Goal: Information Seeking & Learning: Learn about a topic

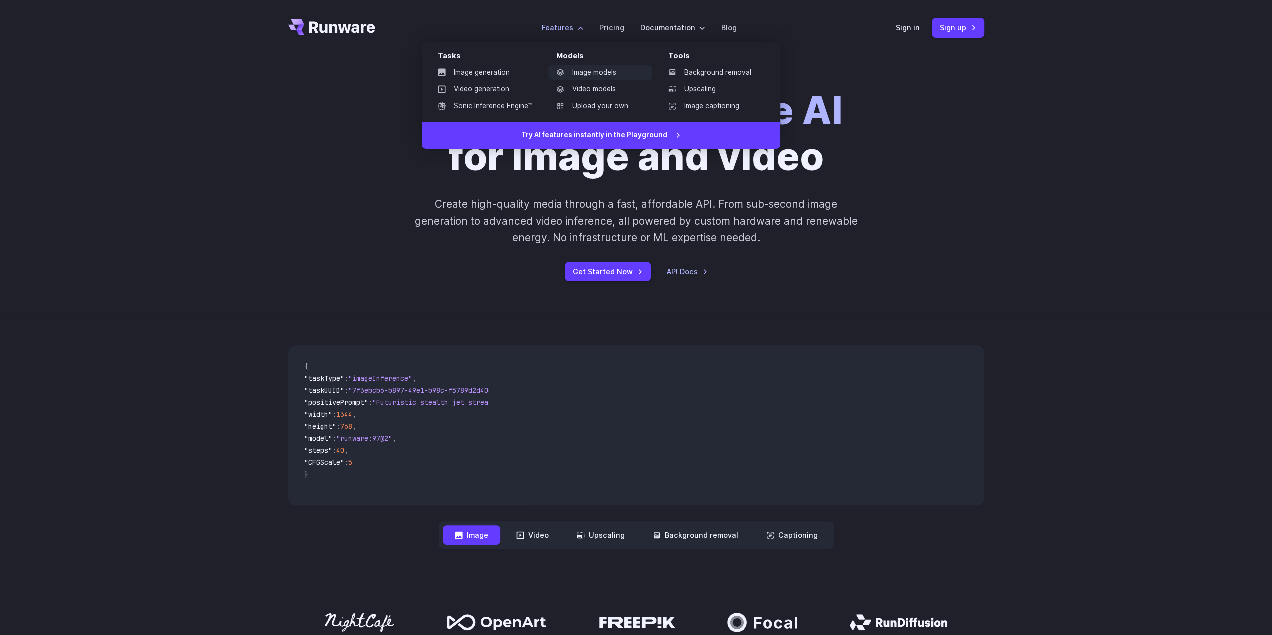
click at [588, 72] on link "Image models" at bounding box center [600, 72] width 104 height 15
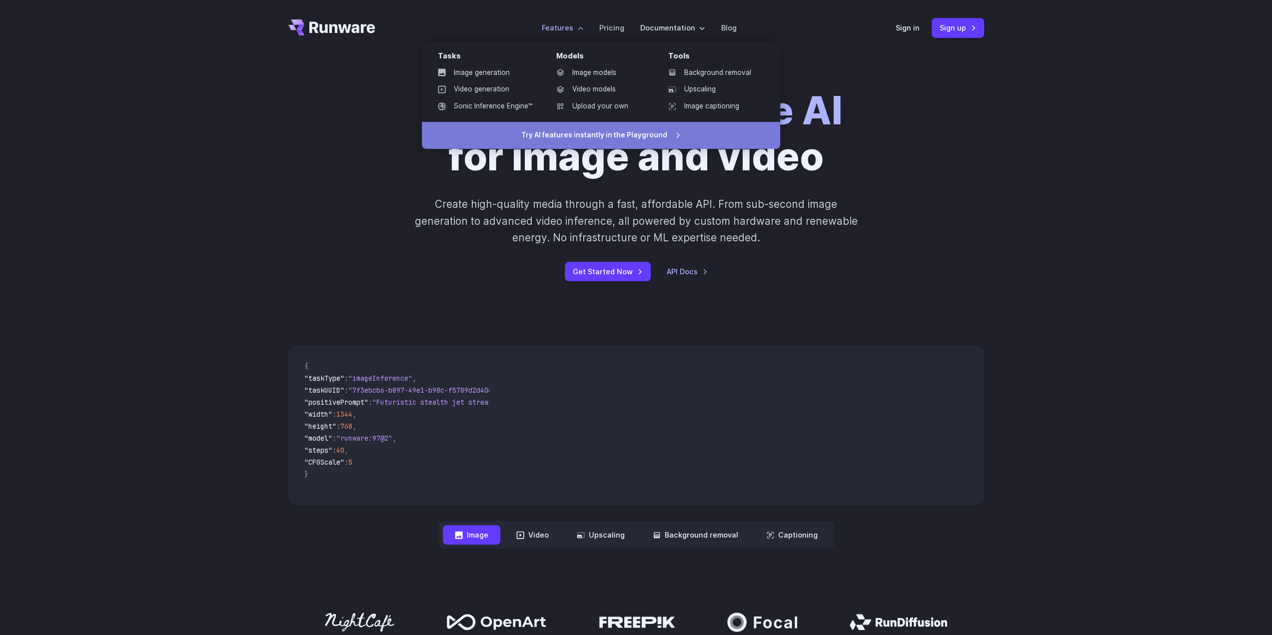
click at [593, 135] on link "Try AI features instantly in the Playground" at bounding box center [601, 135] width 358 height 27
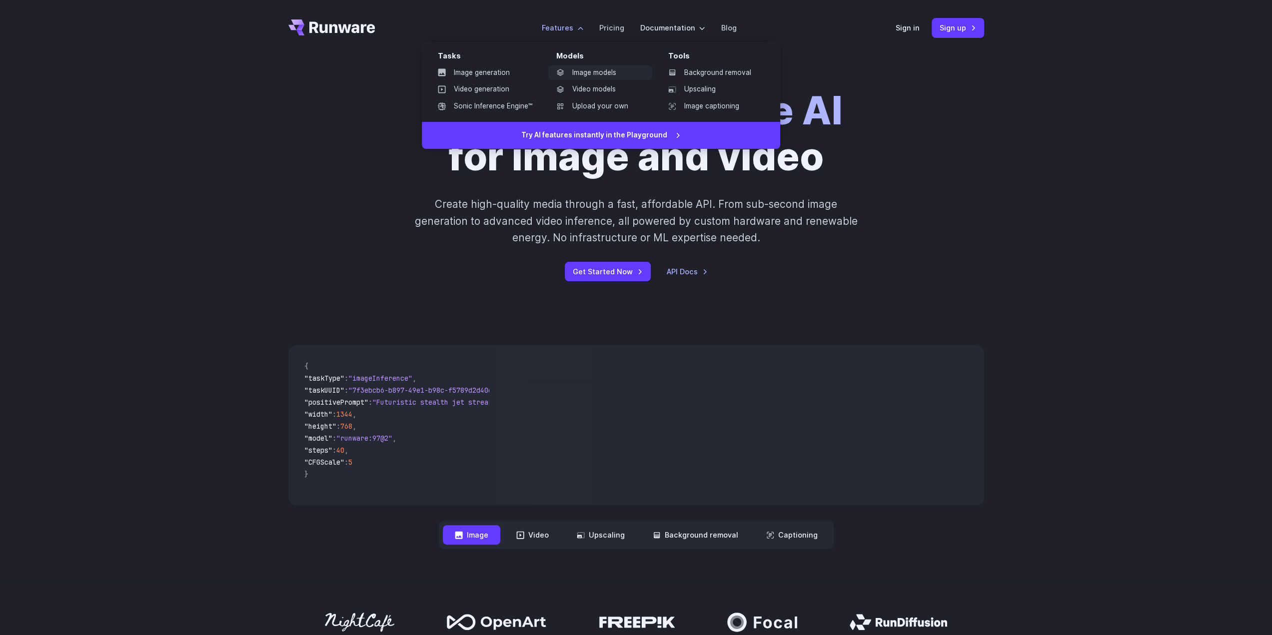
click at [597, 73] on link "Image models" at bounding box center [600, 72] width 104 height 15
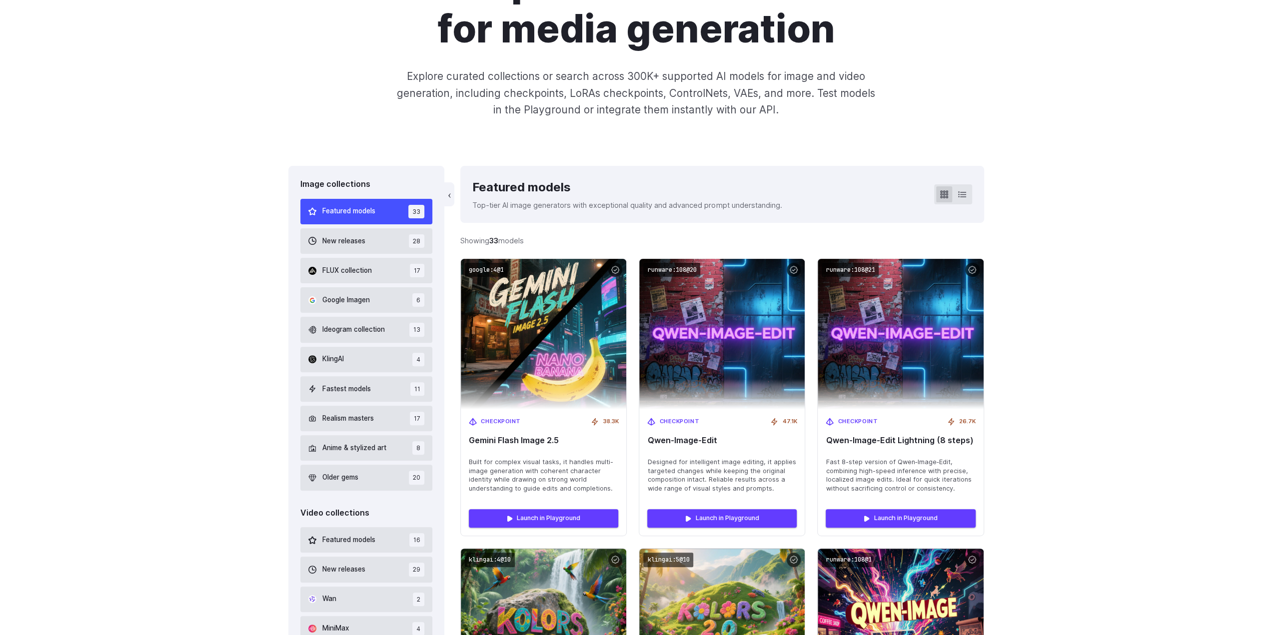
scroll to position [150, 0]
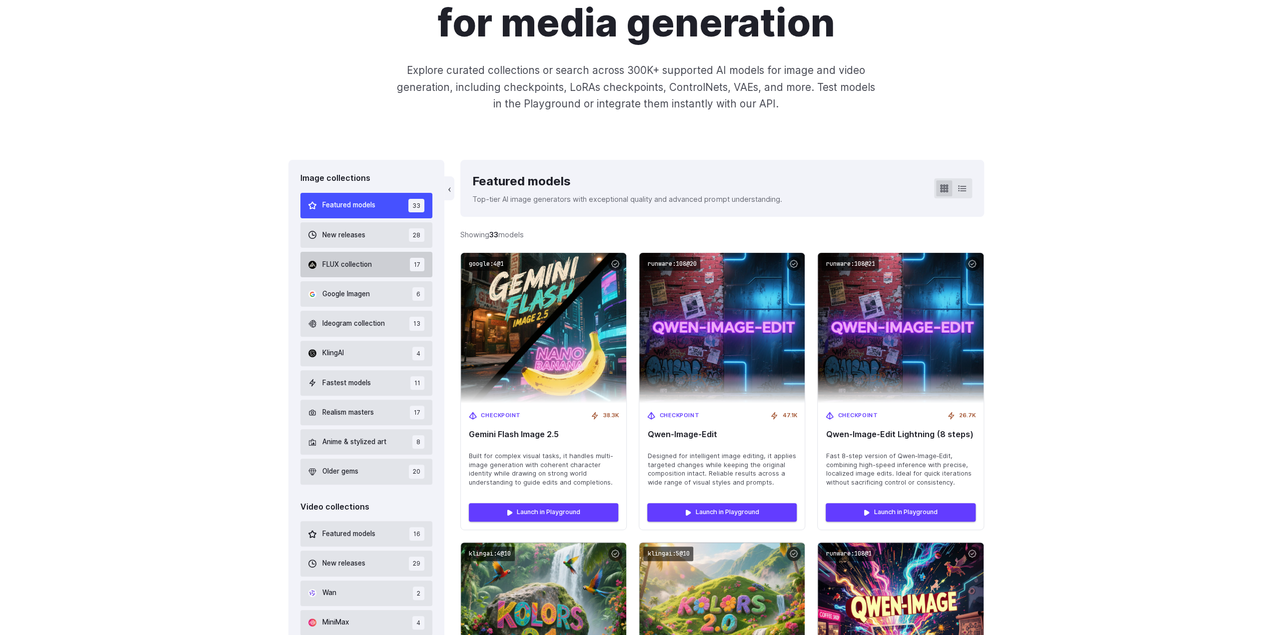
click at [358, 268] on span "FLUX collection" at bounding box center [346, 264] width 49 height 11
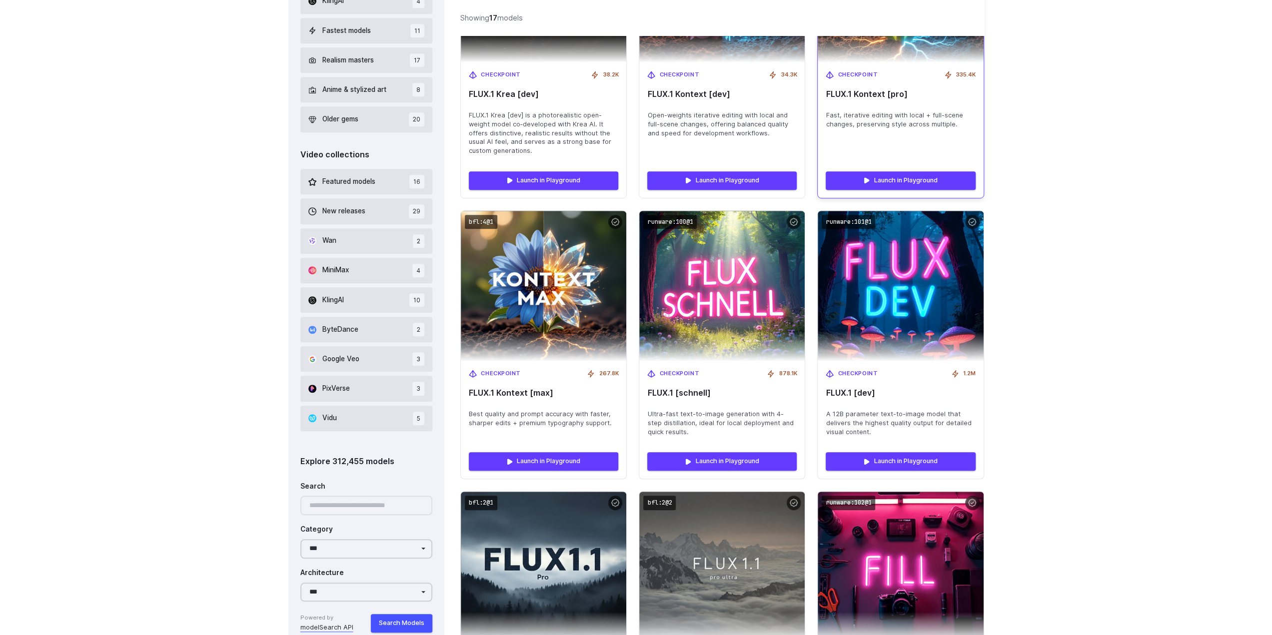
scroll to position [246, 0]
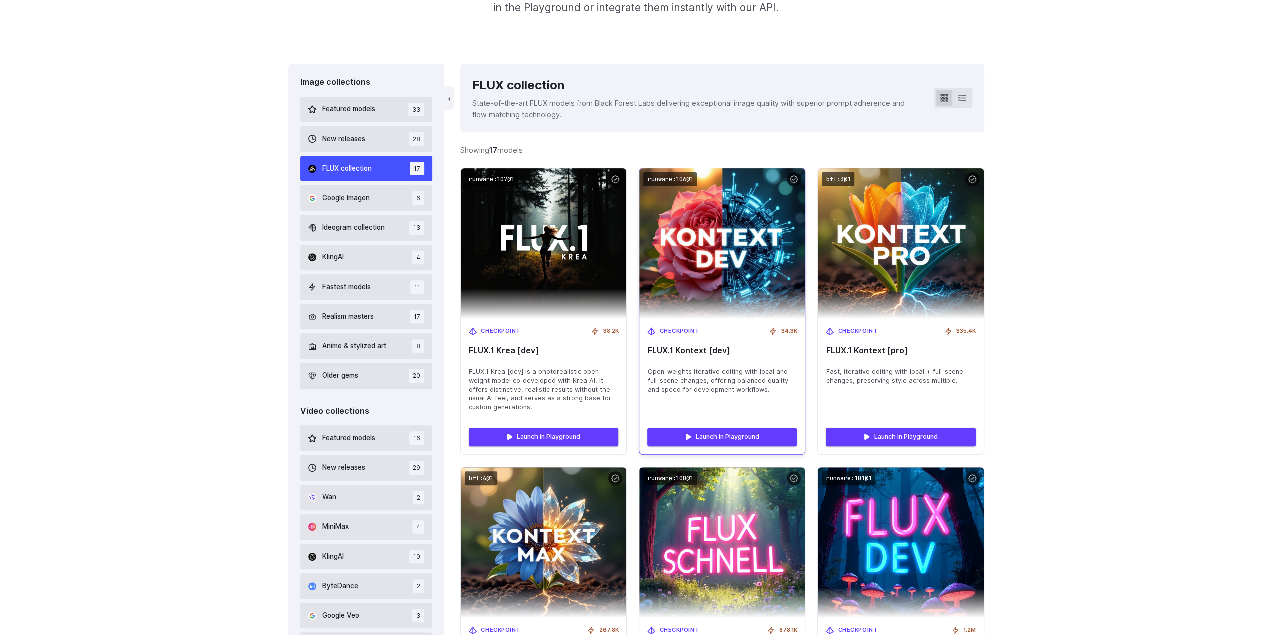
click at [721, 243] on img at bounding box center [722, 243] width 182 height 165
click at [669, 269] on img at bounding box center [722, 243] width 182 height 165
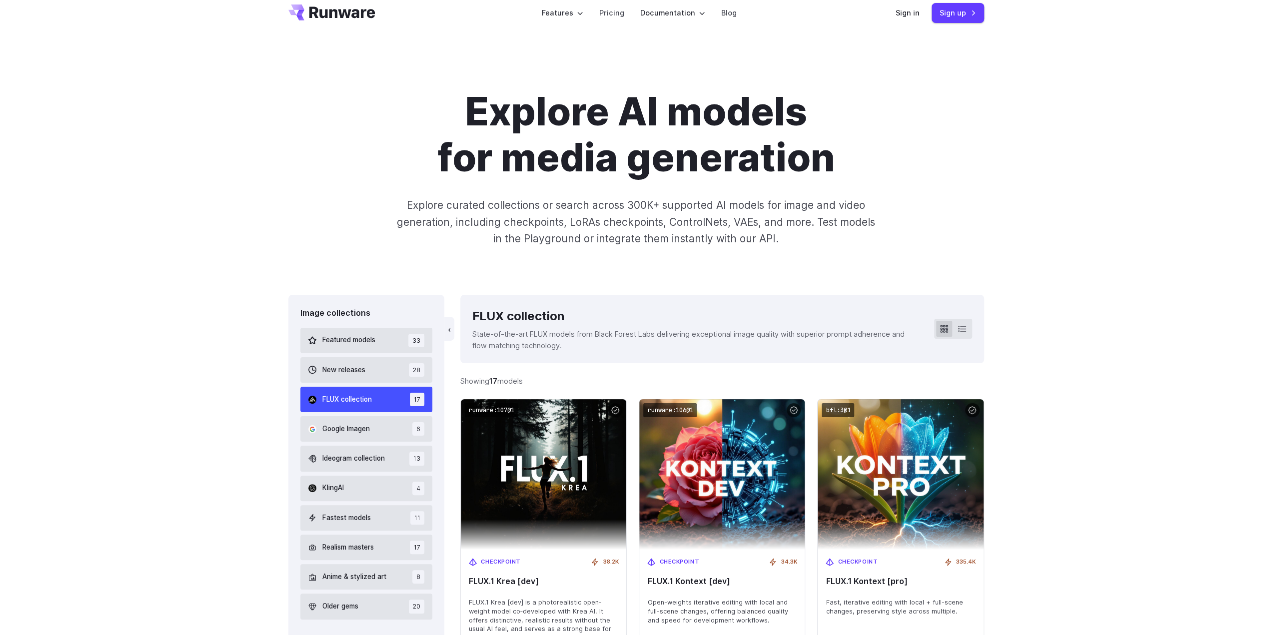
scroll to position [0, 0]
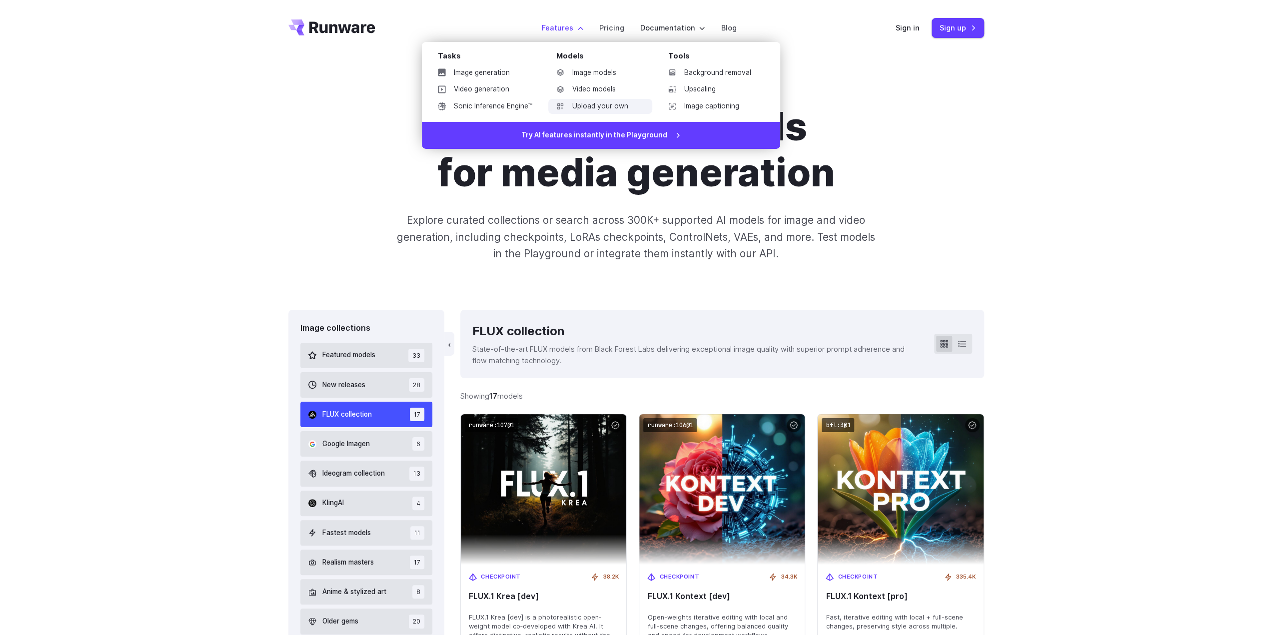
click at [611, 113] on link "Upload your own" at bounding box center [600, 106] width 104 height 15
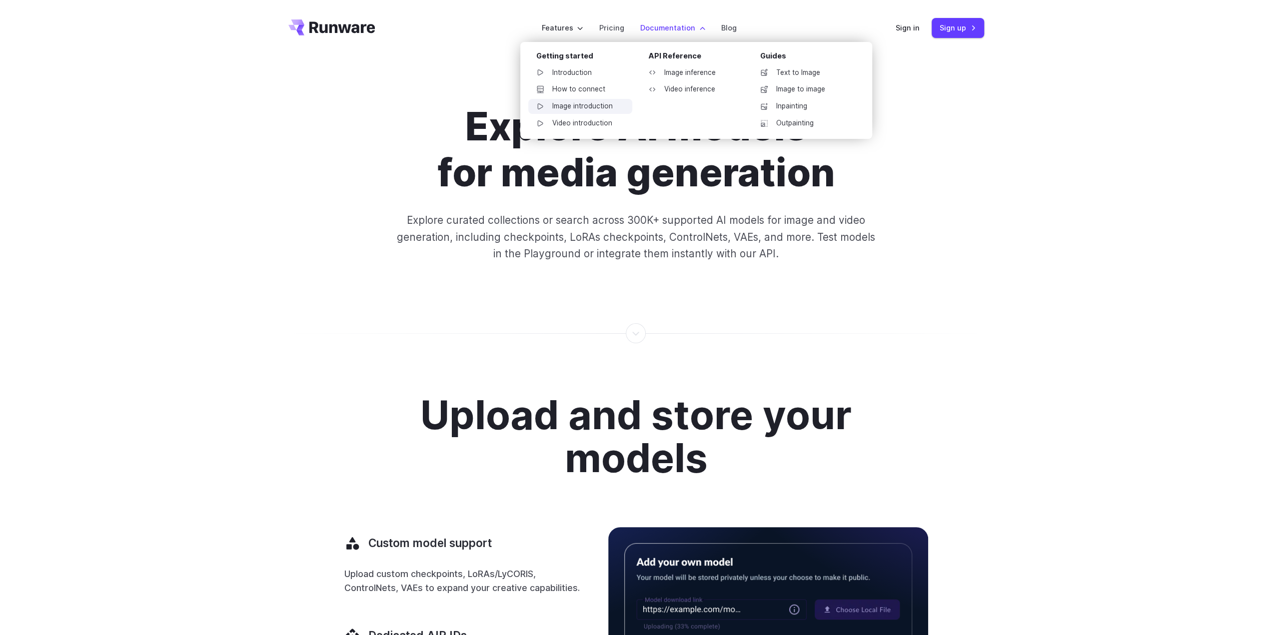
click at [579, 106] on link "Image introduction" at bounding box center [580, 106] width 104 height 15
